Goal: Information Seeking & Learning: Check status

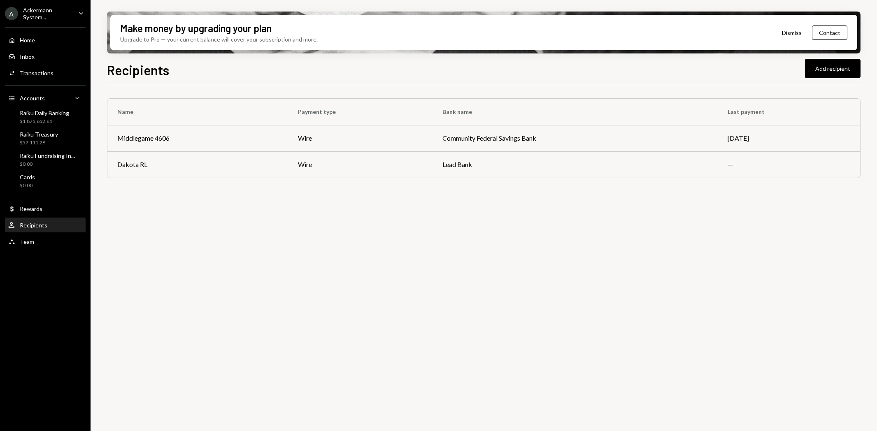
click at [46, 241] on div "Team Team" at bounding box center [45, 241] width 74 height 7
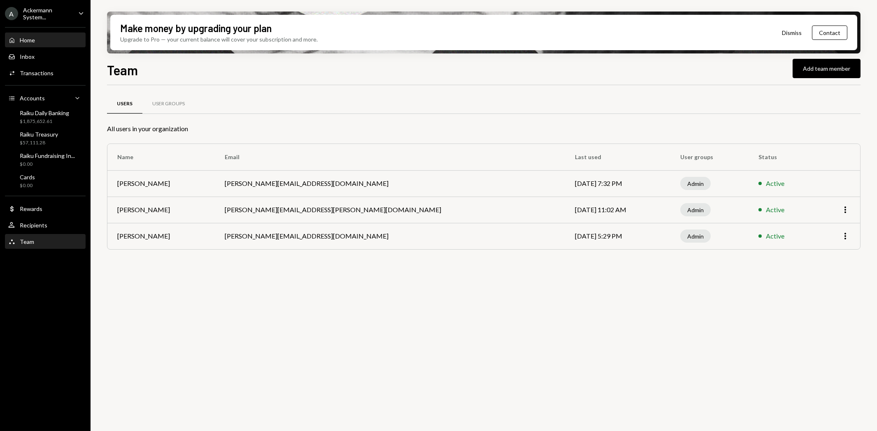
click at [42, 40] on div "Home Home" at bounding box center [45, 40] width 74 height 7
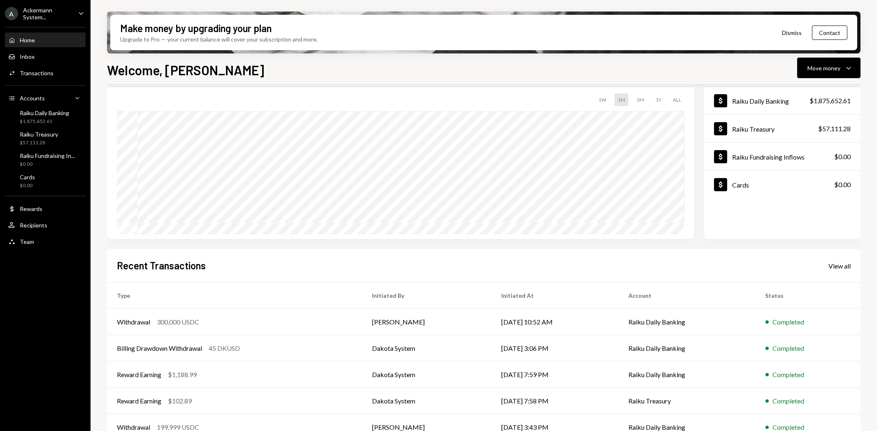
scroll to position [64, 0]
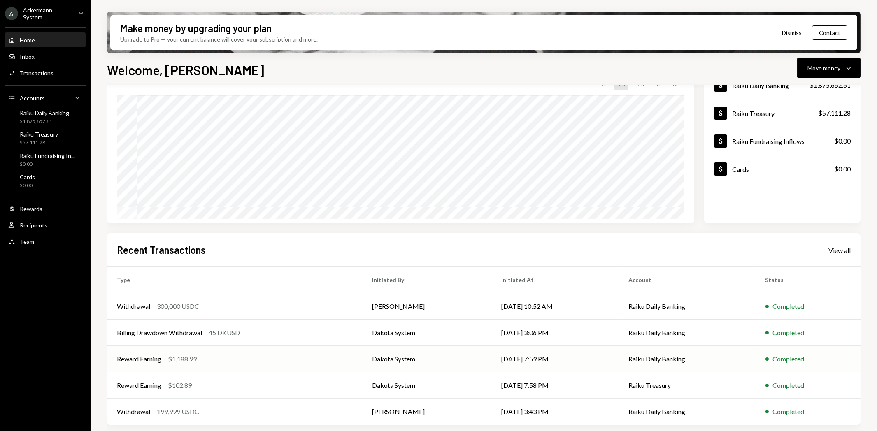
click at [136, 357] on div "Reward Earning" at bounding box center [139, 359] width 44 height 10
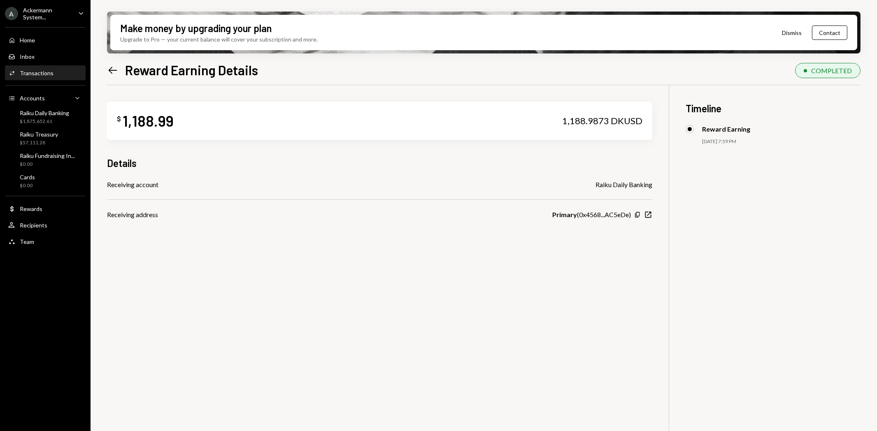
click at [112, 70] on icon at bounding box center [113, 70] width 9 height 7
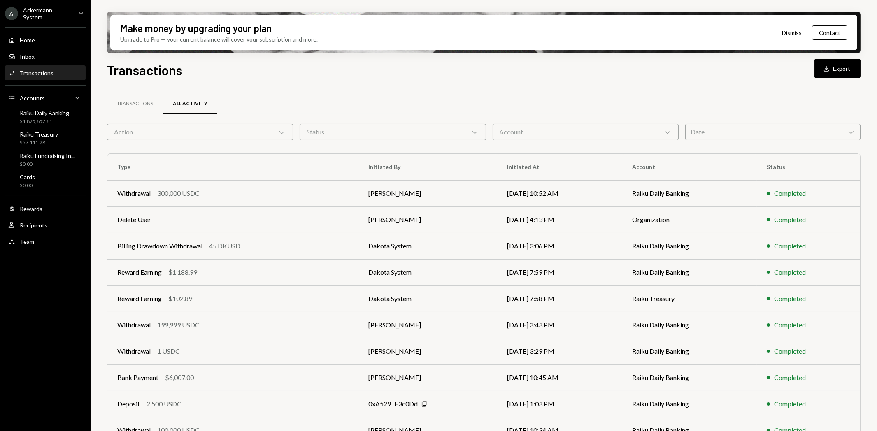
click at [772, 130] on div "Date Chevron Down" at bounding box center [772, 132] width 175 height 16
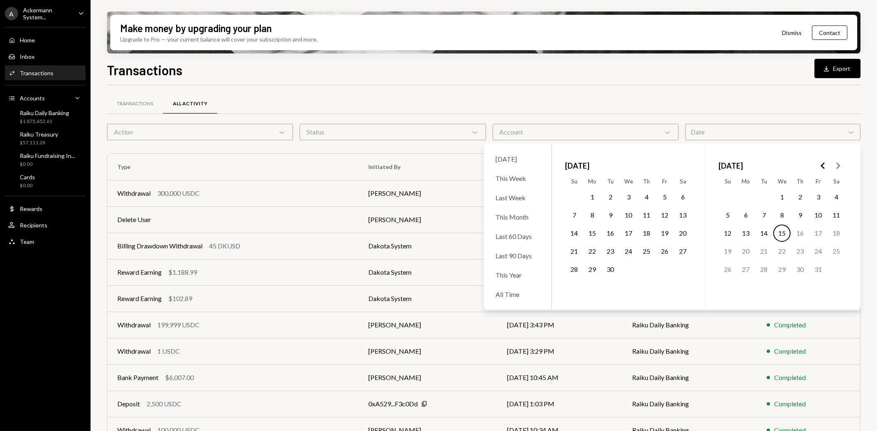
click at [614, 218] on button "9" at bounding box center [610, 215] width 17 height 17
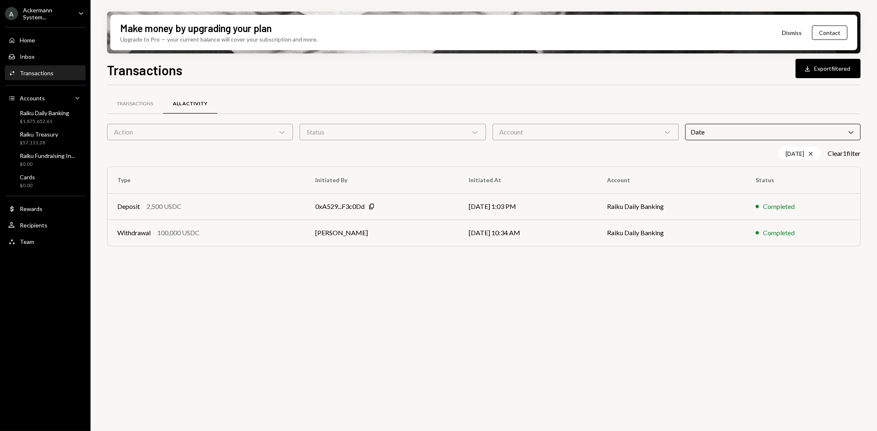
click at [390, 312] on div "Transactions All Activity Action Chevron Down Status Chevron Down Account Chevr…" at bounding box center [484, 263] width 754 height 356
click at [157, 208] on div "2,500 USDC" at bounding box center [164, 207] width 35 height 10
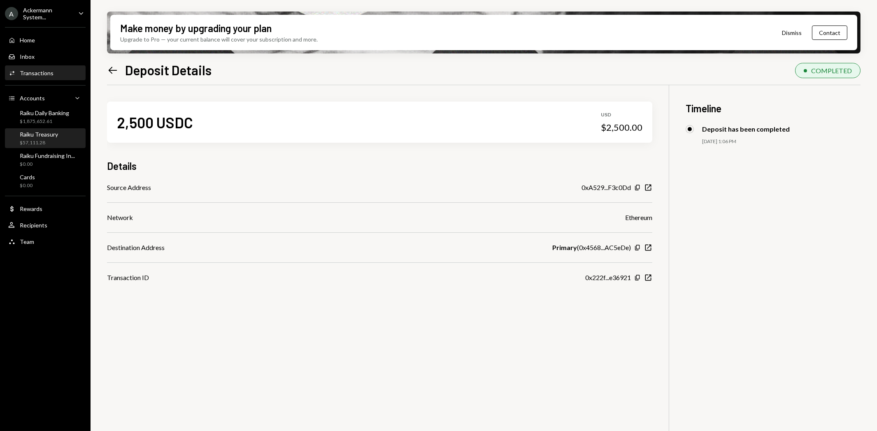
click at [44, 137] on div "Raiku Treasury" at bounding box center [39, 134] width 38 height 7
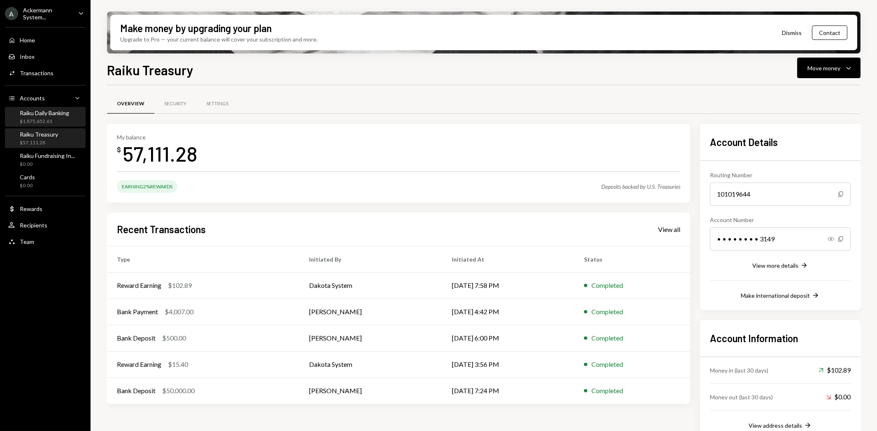
click at [44, 118] on div "$1,875,652.61" at bounding box center [44, 121] width 49 height 7
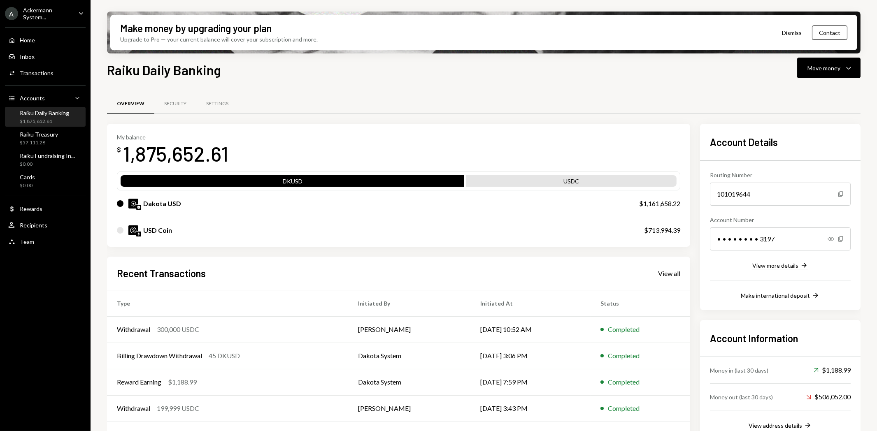
click at [777, 266] on div "View more details" at bounding box center [775, 265] width 46 height 7
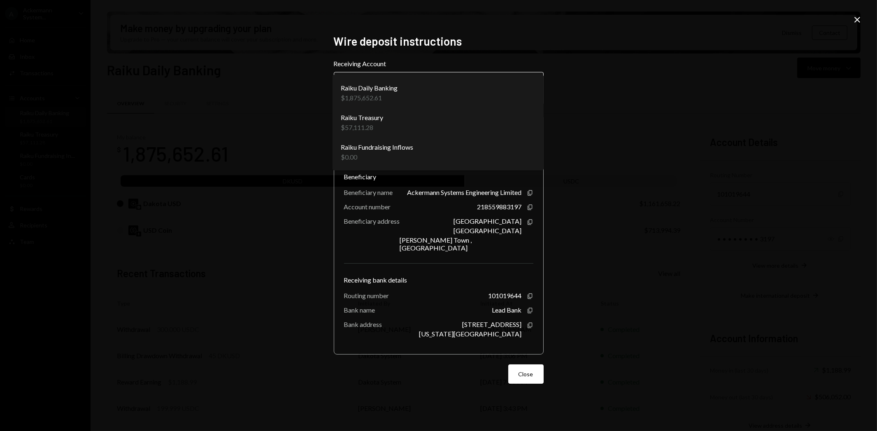
click at [342, 98] on body "A Ackermann System... Caret Down Home Home Inbox Inbox Activities Transactions …" at bounding box center [438, 215] width 877 height 431
select select "**********"
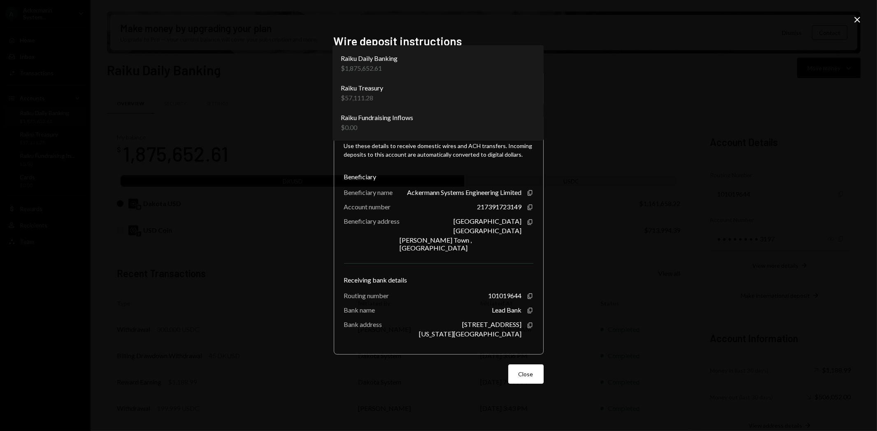
click at [365, 101] on body "A Ackermann System... Caret Down Home Home Inbox Inbox Activities Transactions …" at bounding box center [438, 215] width 877 height 431
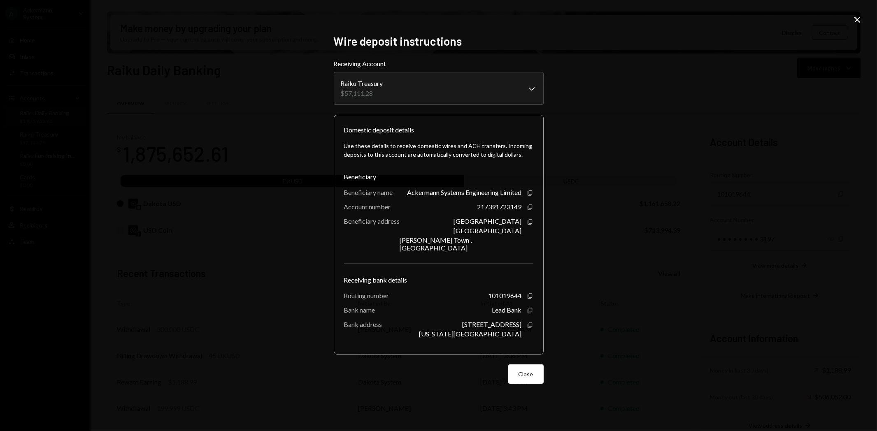
click at [612, 109] on div "**********" at bounding box center [438, 215] width 877 height 431
click at [858, 18] on icon "Close" at bounding box center [857, 20] width 10 height 10
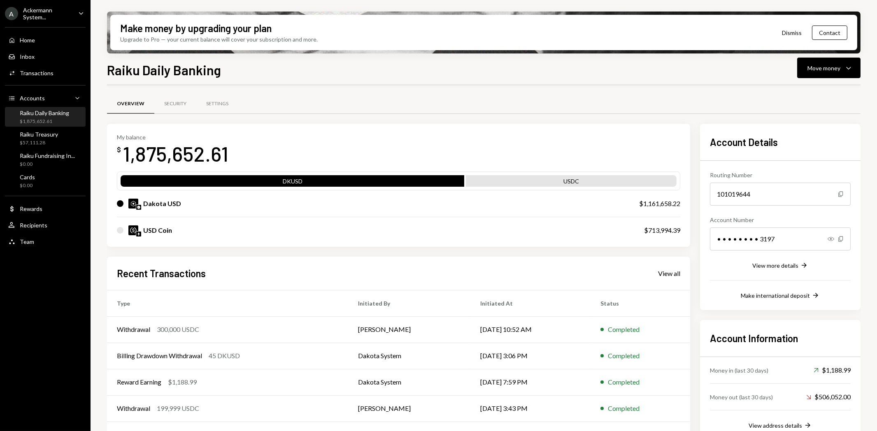
scroll to position [23, 0]
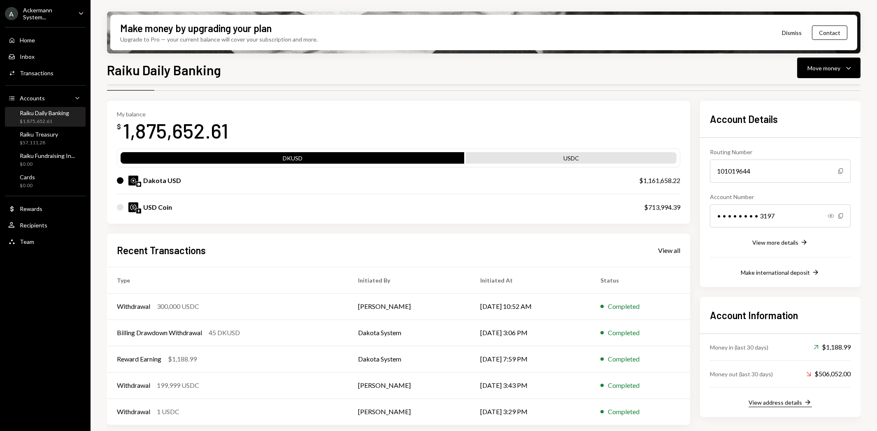
click at [770, 403] on div "View address details" at bounding box center [776, 402] width 54 height 7
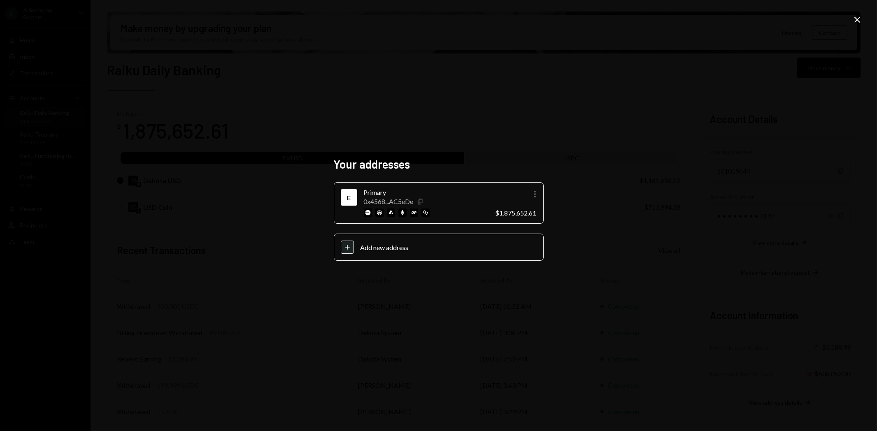
click at [533, 196] on icon "More" at bounding box center [535, 194] width 10 height 10
click at [500, 134] on div "Your addresses E Primary 0x4568...AC5eDe Copy More $1,875,652.61 Plus Add new a…" at bounding box center [438, 215] width 877 height 431
click at [858, 16] on icon "Close" at bounding box center [857, 20] width 10 height 10
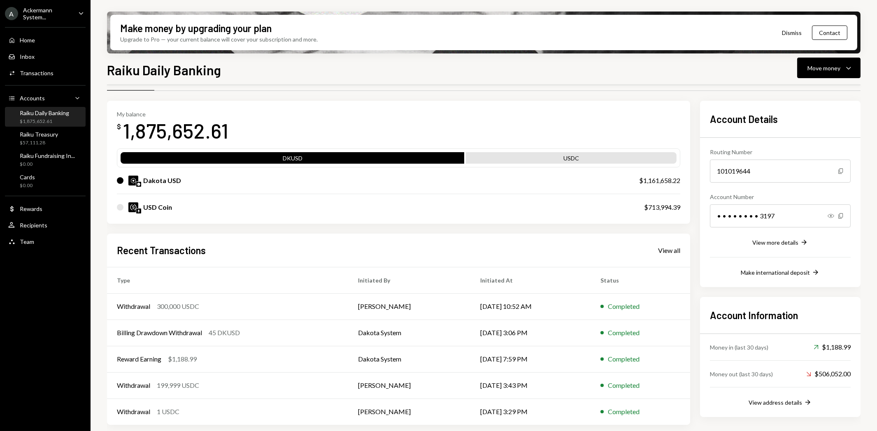
click at [34, 151] on div "Raiku Fundraising In... $0.00" at bounding box center [45, 160] width 74 height 19
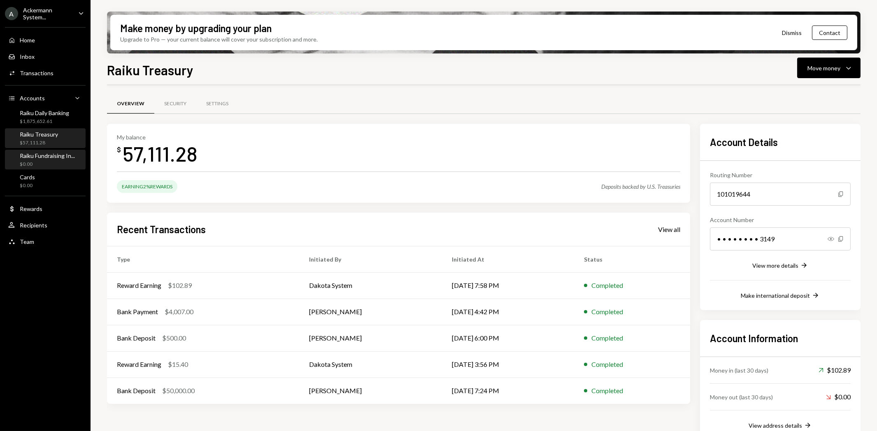
scroll to position [16, 0]
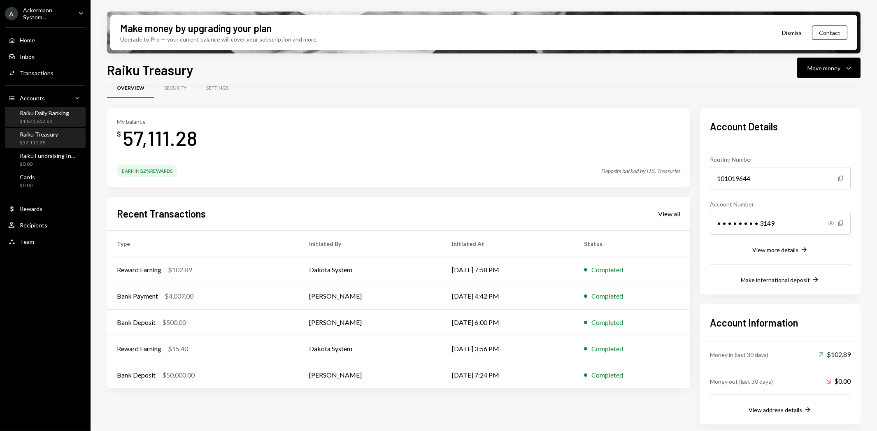
click at [43, 121] on div "$1,875,652.61" at bounding box center [44, 121] width 49 height 7
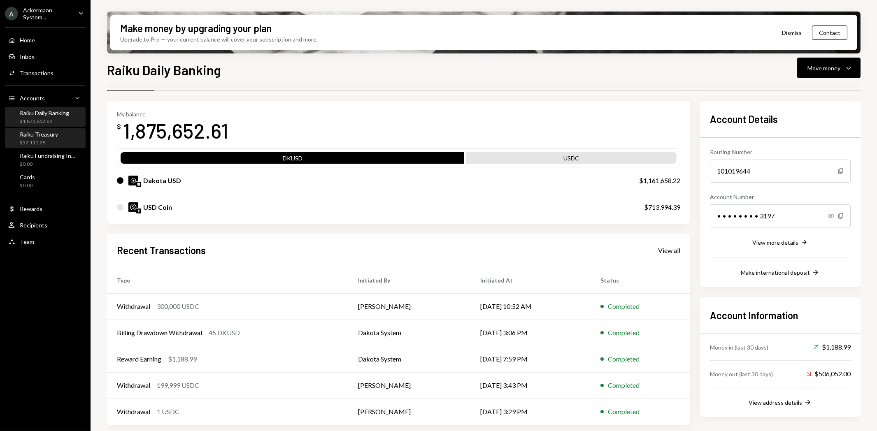
click at [35, 143] on div "$57,111.28" at bounding box center [39, 143] width 38 height 7
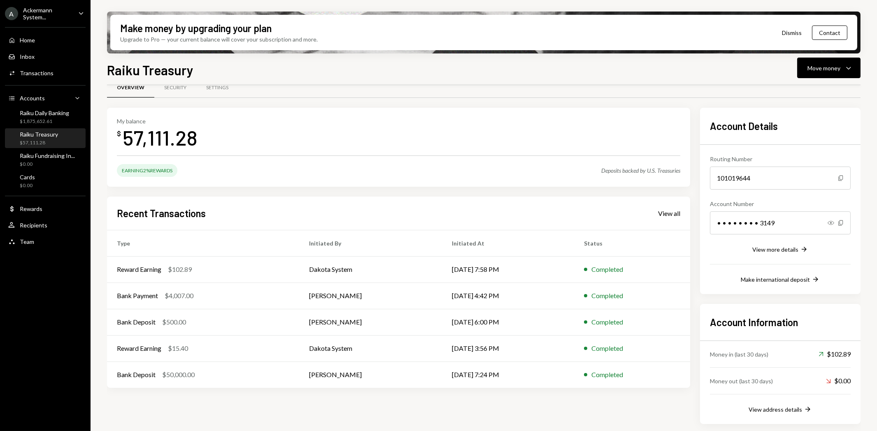
scroll to position [16, 0]
click at [797, 414] on button "View address details Right Arrow" at bounding box center [780, 410] width 63 height 9
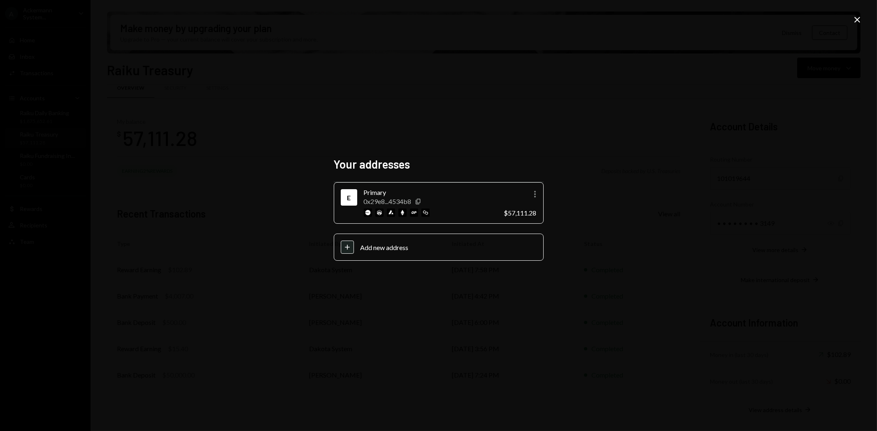
click at [398, 123] on div "Your addresses E Primary 0x29e8...4534b8 Copy More $57,111.28 Plus Add new addr…" at bounding box center [438, 215] width 877 height 431
click at [852, 16] on icon "Close" at bounding box center [857, 20] width 10 height 10
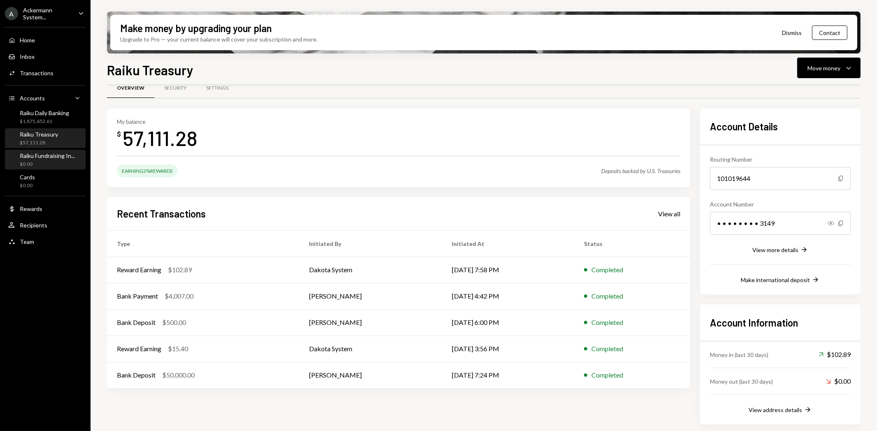
click at [56, 158] on div "Raiku Fundraising In..." at bounding box center [47, 155] width 55 height 7
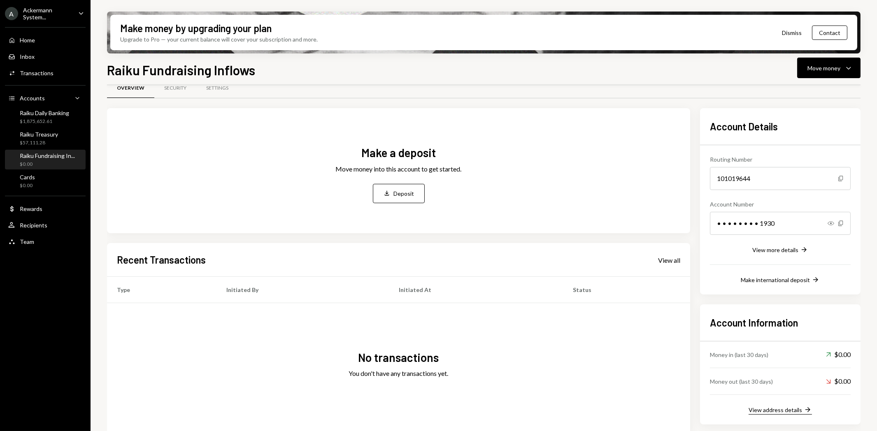
click at [785, 413] on button "View address details Right Arrow" at bounding box center [780, 410] width 63 height 9
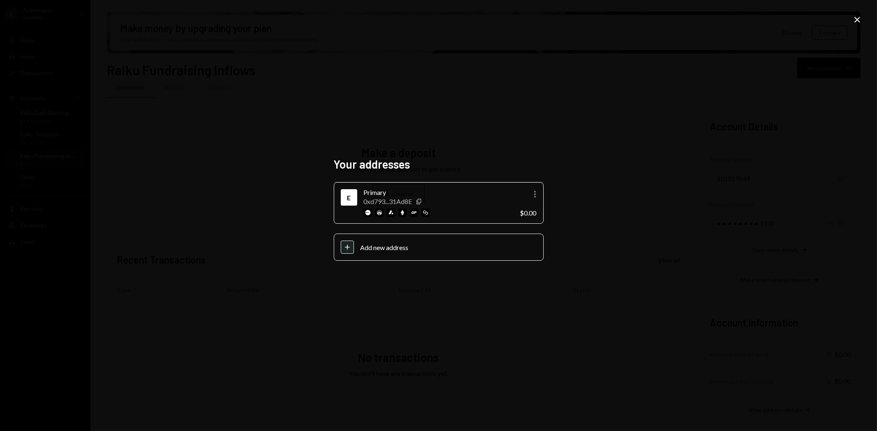
click at [861, 21] on icon "Close" at bounding box center [857, 20] width 10 height 10
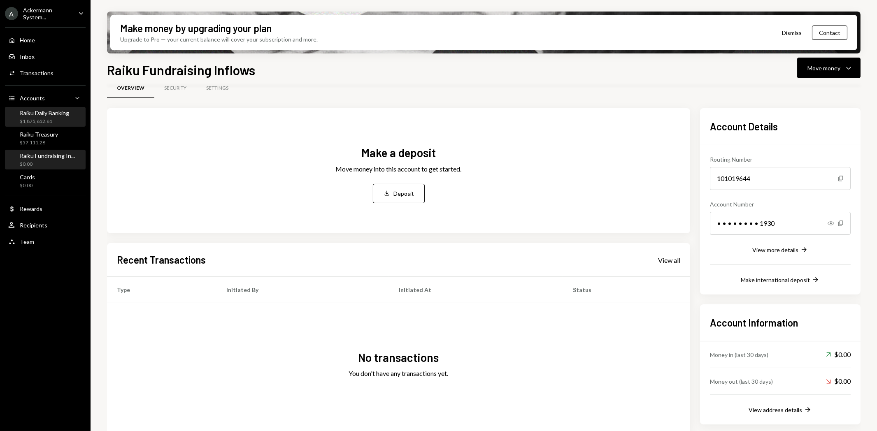
click at [30, 118] on div "$1,875,652.61" at bounding box center [44, 121] width 49 height 7
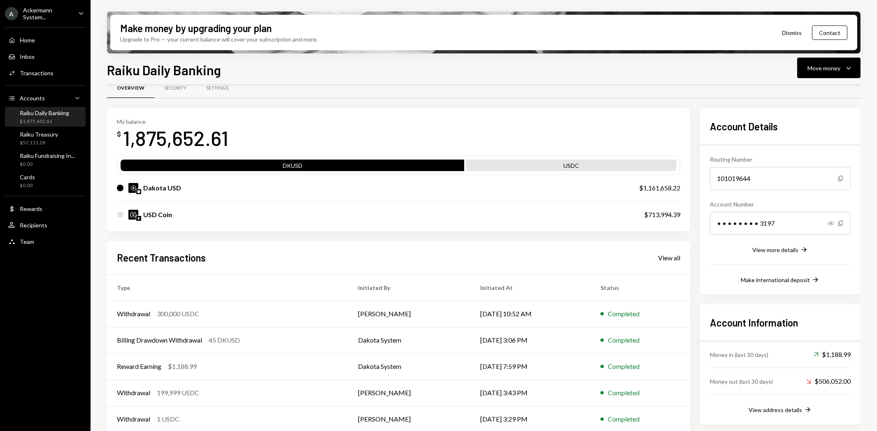
click at [133, 218] on img at bounding box center [133, 215] width 10 height 10
click at [119, 213] on div at bounding box center [120, 215] width 7 height 7
click at [121, 212] on div at bounding box center [120, 215] width 7 height 7
click at [168, 215] on div "USD Coin" at bounding box center [157, 215] width 29 height 10
click at [169, 185] on div "Dakota USD" at bounding box center [162, 188] width 38 height 10
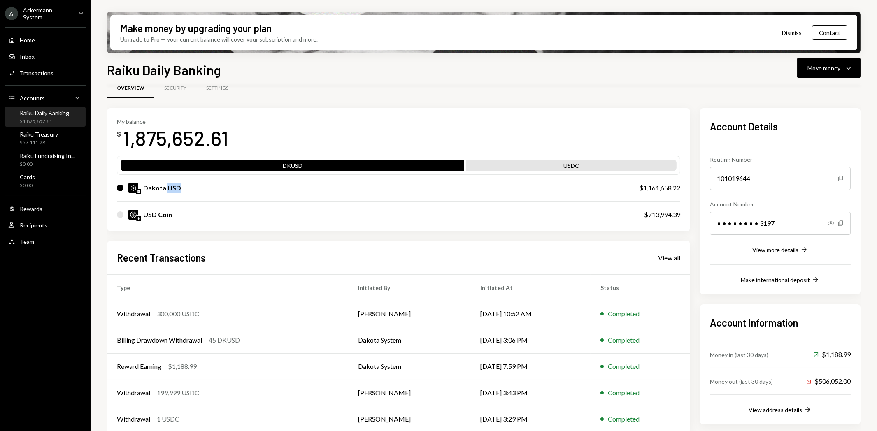
click at [169, 185] on div "Dakota USD" at bounding box center [162, 188] width 38 height 10
click at [213, 196] on div "Dakota USD $1,161,658.22" at bounding box center [399, 188] width 564 height 26
click at [801, 247] on icon "Right Arrow" at bounding box center [804, 250] width 8 height 8
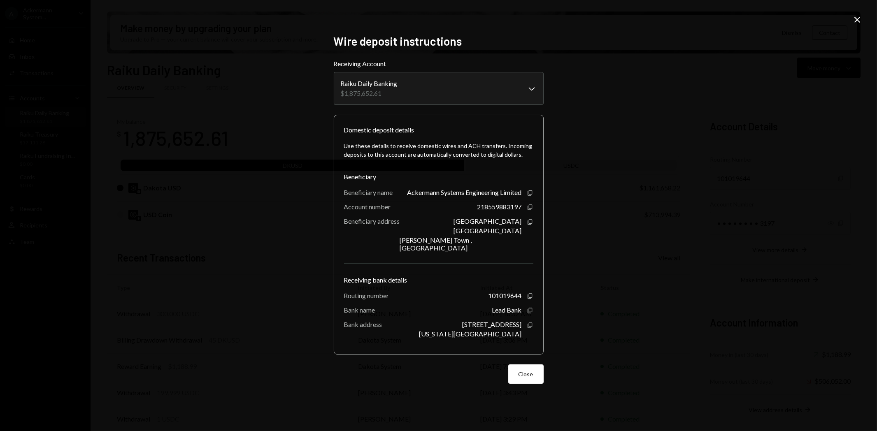
click at [858, 22] on icon "Close" at bounding box center [857, 20] width 10 height 10
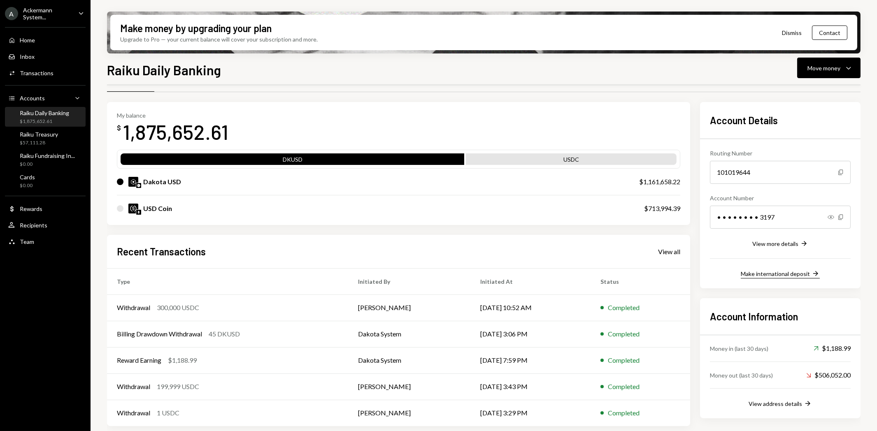
scroll to position [23, 0]
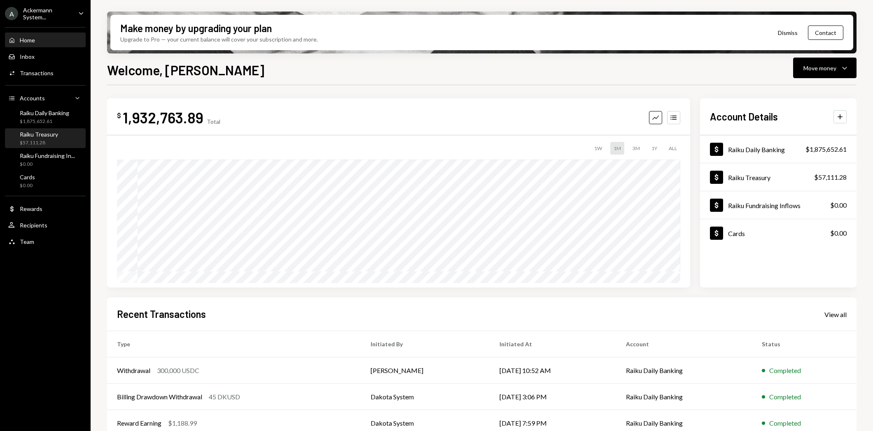
click at [38, 142] on div "$57,111.28" at bounding box center [39, 143] width 38 height 7
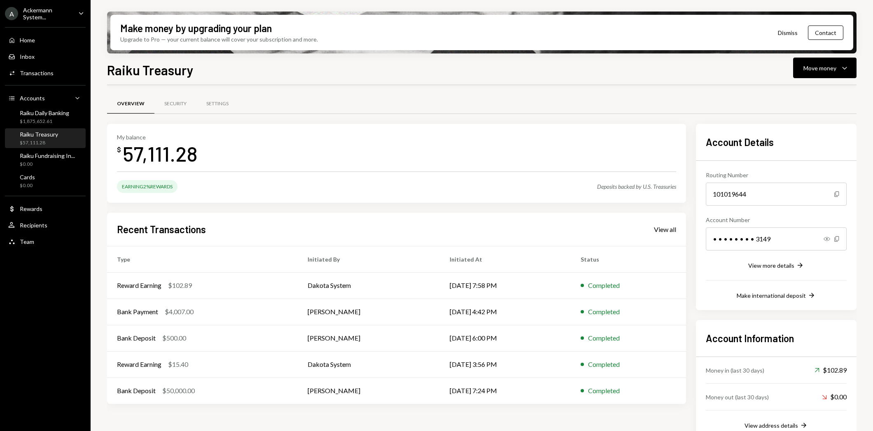
scroll to position [15, 0]
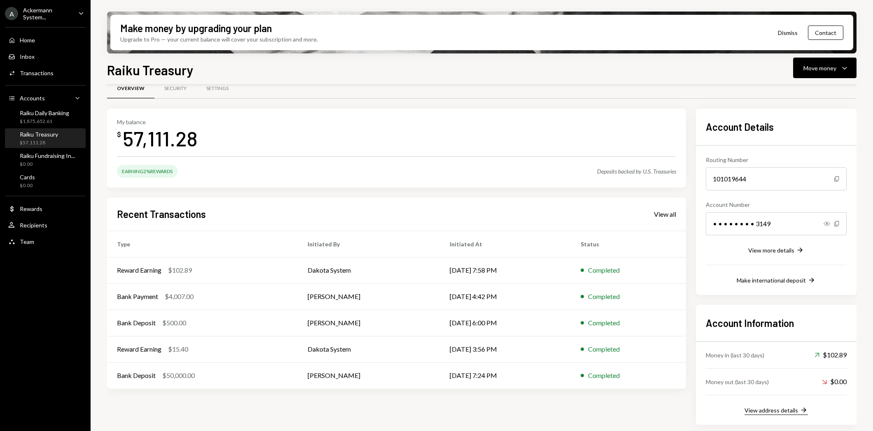
click at [776, 411] on div "View address details" at bounding box center [771, 410] width 54 height 7
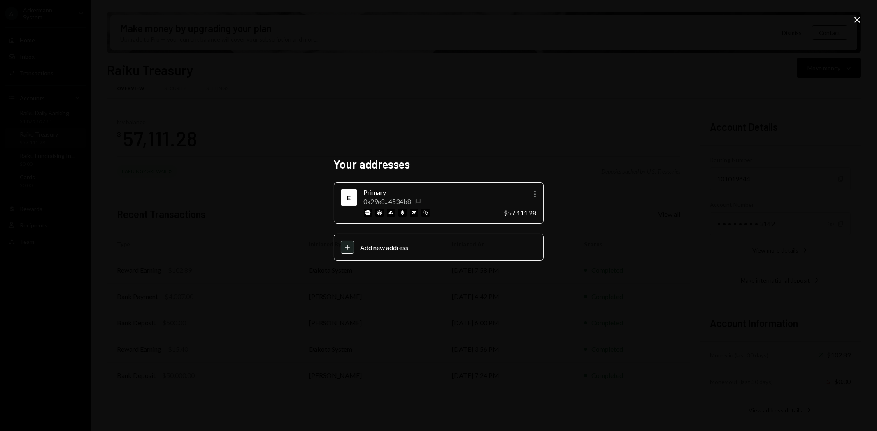
click at [858, 19] on icon at bounding box center [858, 20] width 6 height 6
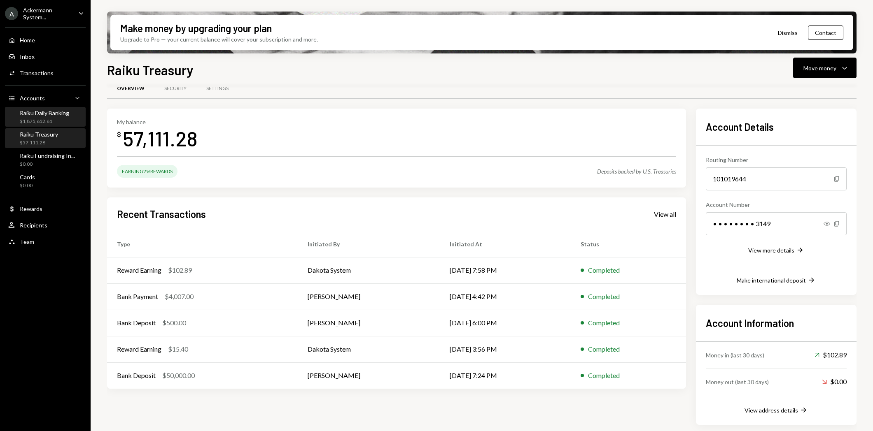
click at [54, 119] on div "$1,875,652.61" at bounding box center [44, 121] width 49 height 7
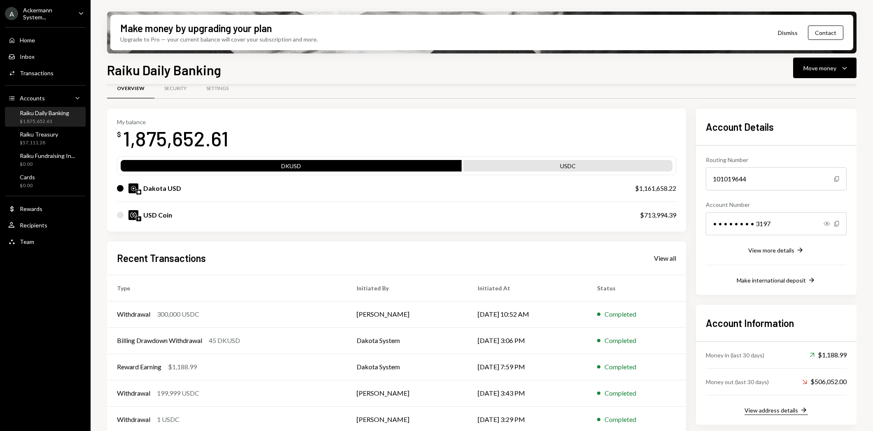
click at [756, 411] on div "View address details" at bounding box center [771, 410] width 54 height 7
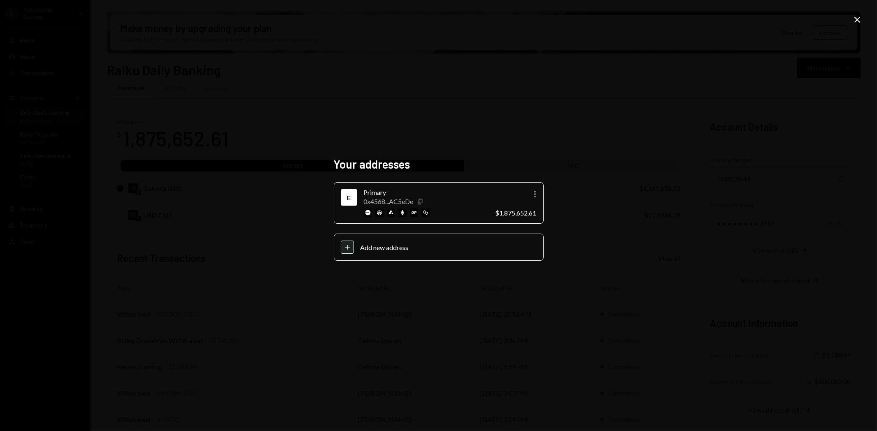
click at [854, 21] on icon "Close" at bounding box center [857, 20] width 10 height 10
